Goal: Check status

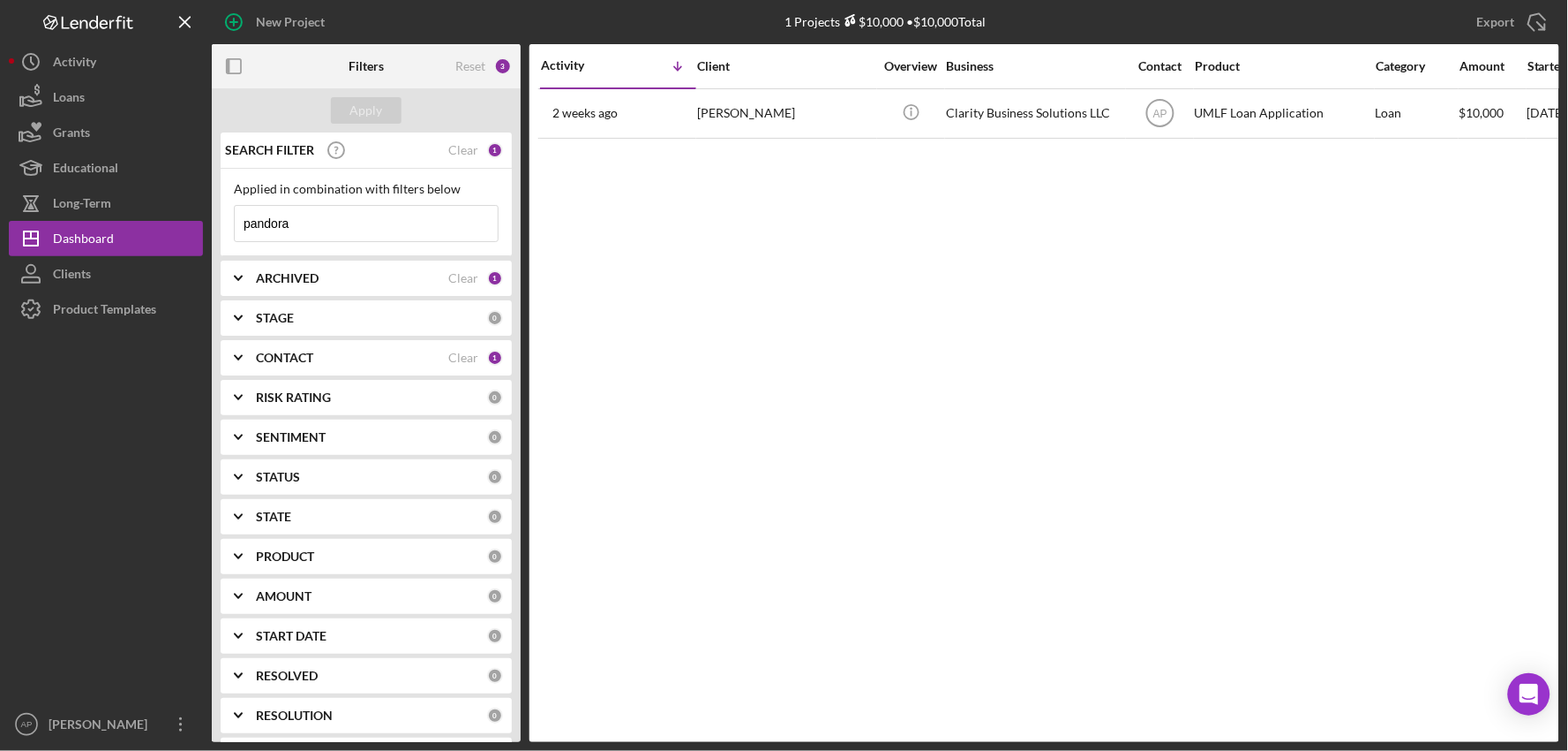
drag, startPoint x: 322, startPoint y: 219, endPoint x: 213, endPoint y: 224, distance: 109.1
click at [213, 224] on div "SEARCH FILTER Clear 1 Applied in combination with filters below pandora Icon/Me…" at bounding box center [366, 436] width 309 height 609
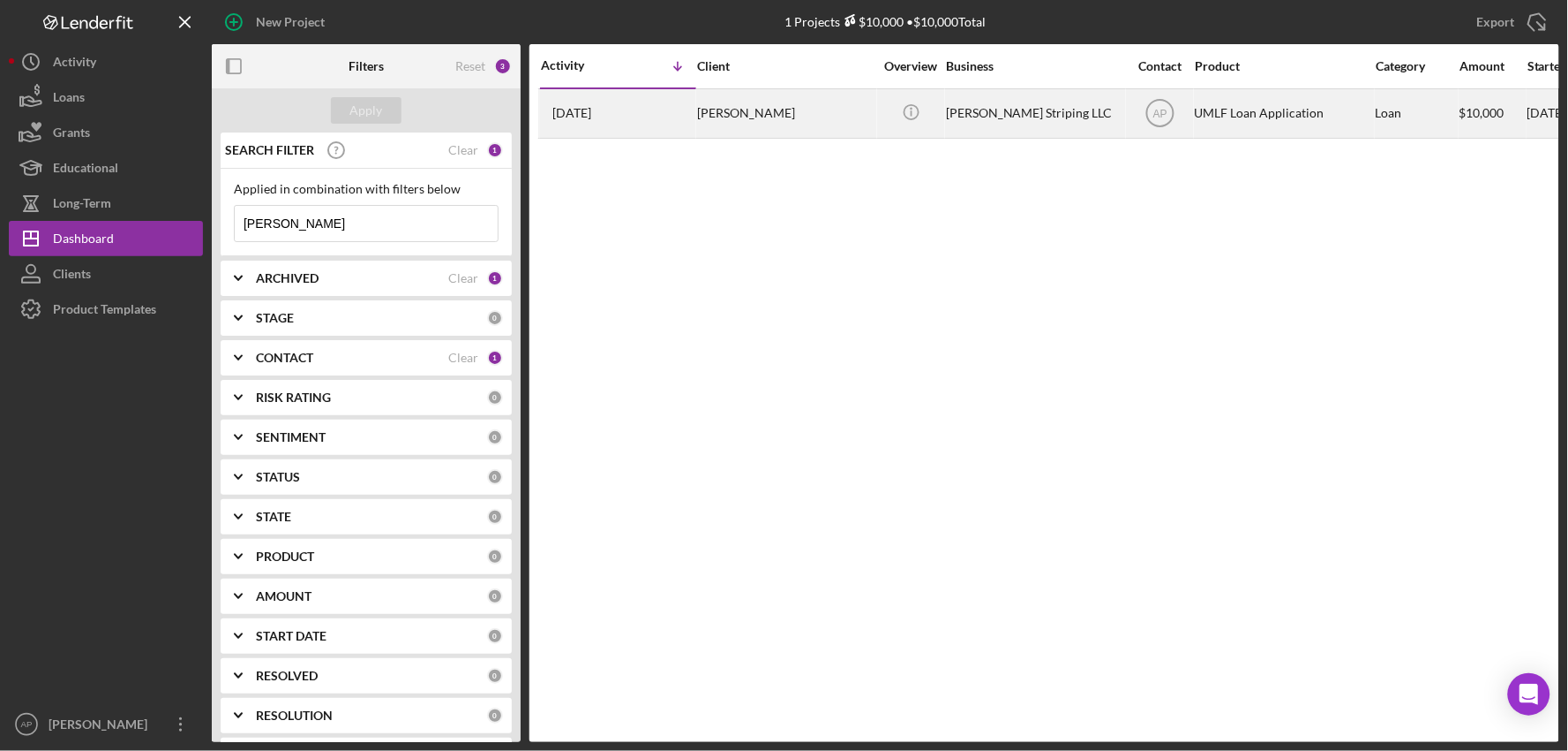
type input "[PERSON_NAME]"
click at [796, 112] on div "[PERSON_NAME]" at bounding box center [785, 114] width 177 height 47
